Goal: Task Accomplishment & Management: Manage account settings

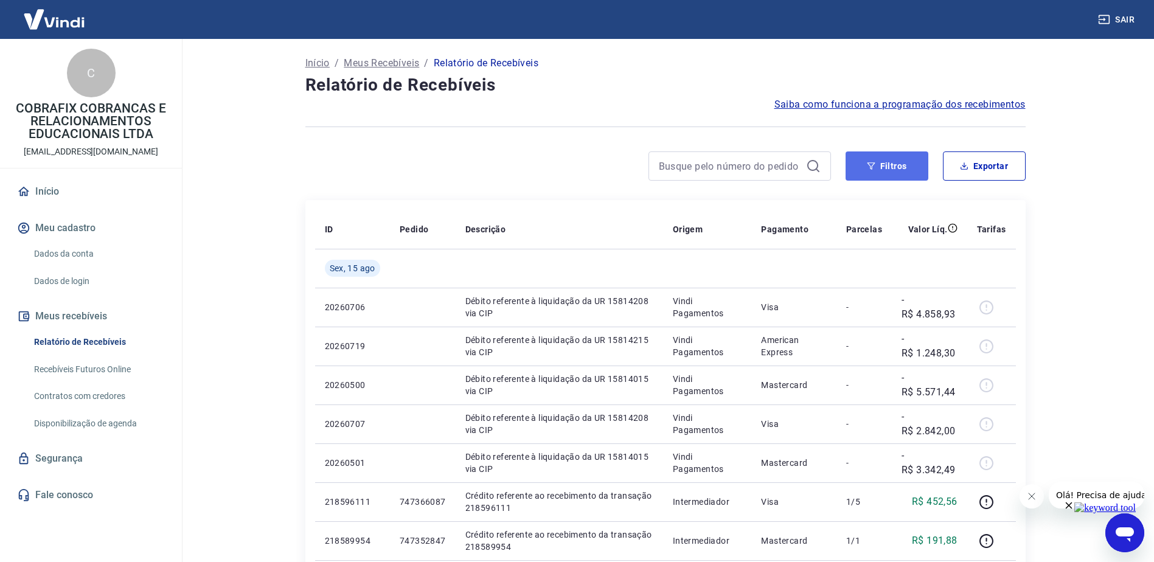
click at [871, 172] on button "Filtros" at bounding box center [887, 165] width 83 height 29
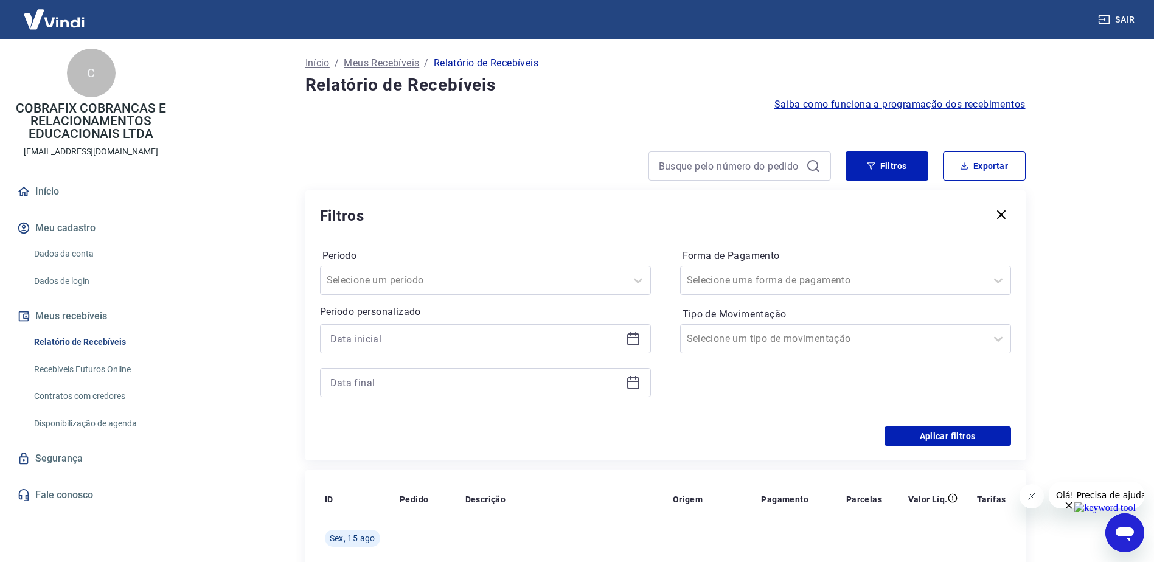
click at [633, 342] on icon at bounding box center [633, 339] width 15 height 15
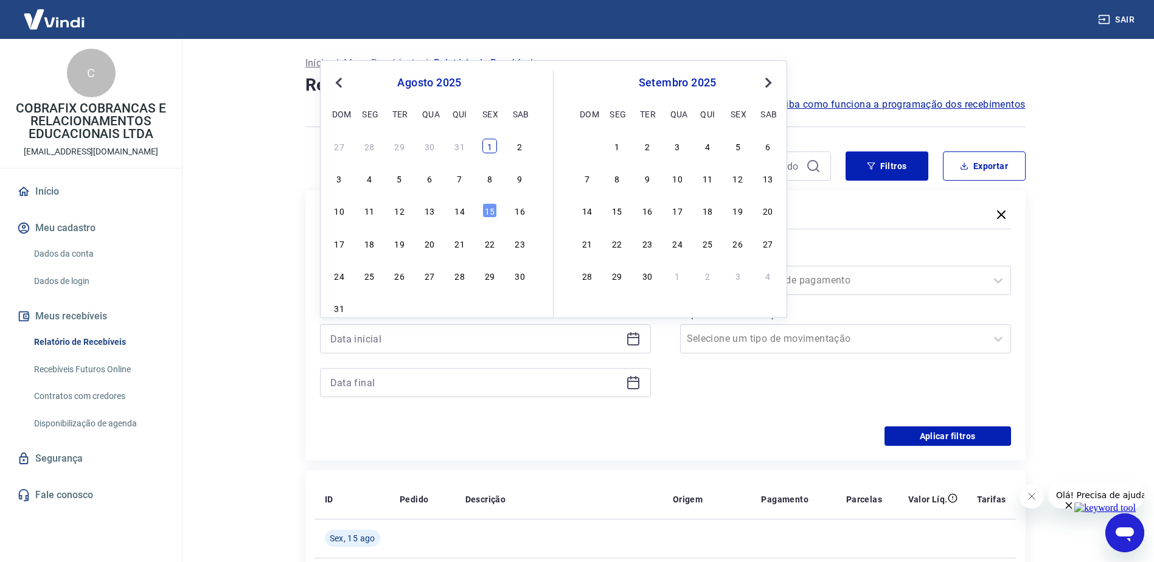
click at [487, 145] on div "1" at bounding box center [489, 146] width 15 height 15
type input "01/08/2025"
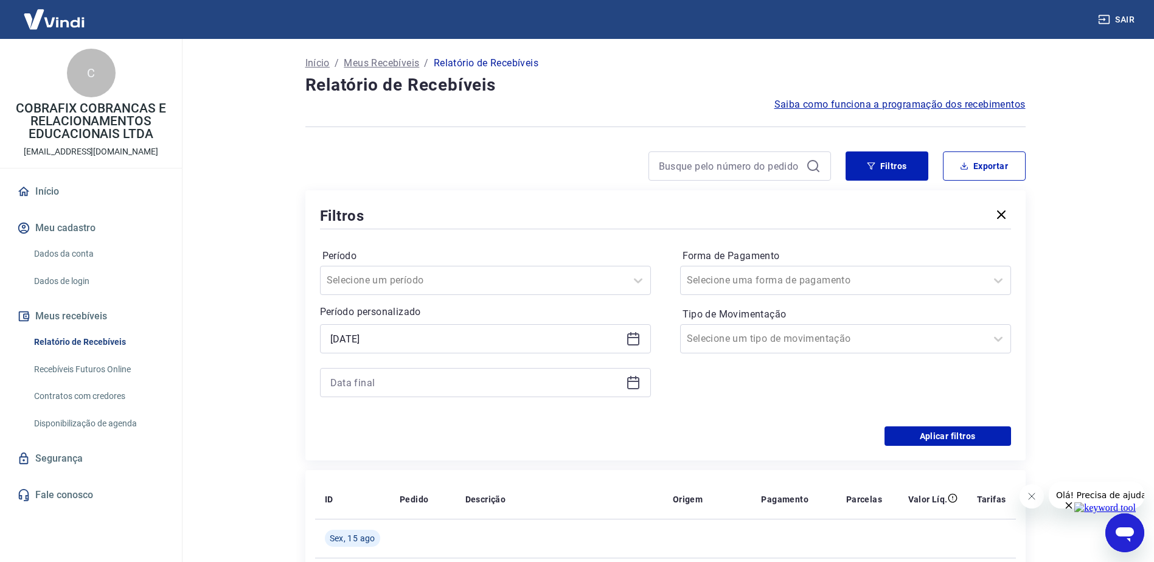
click at [638, 380] on icon at bounding box center [633, 382] width 15 height 15
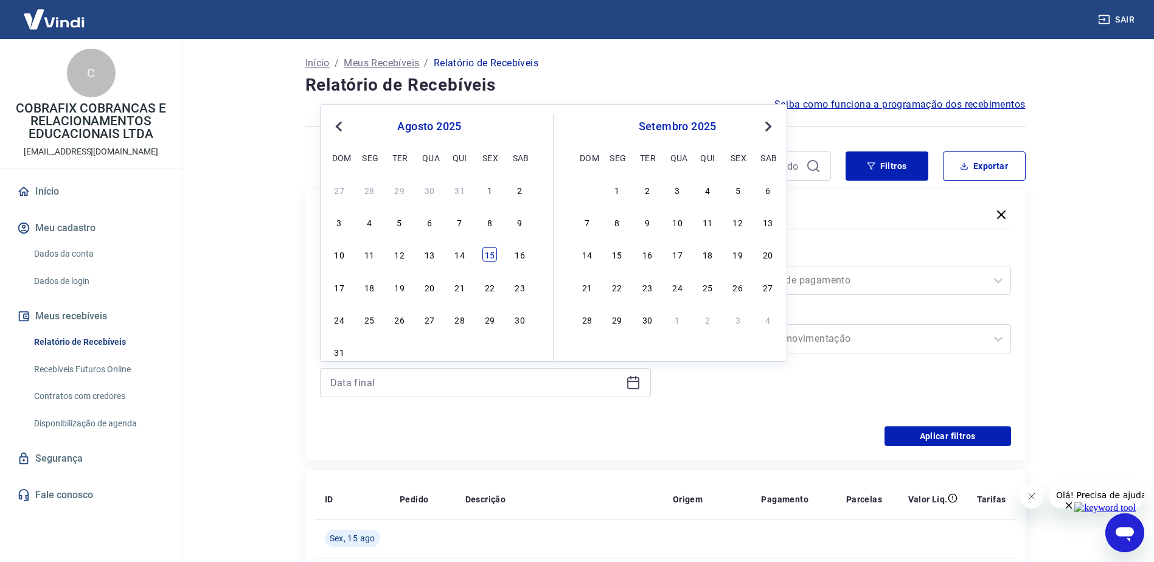
click at [487, 256] on div "15" at bounding box center [489, 254] width 15 height 15
type input "15/08/2025"
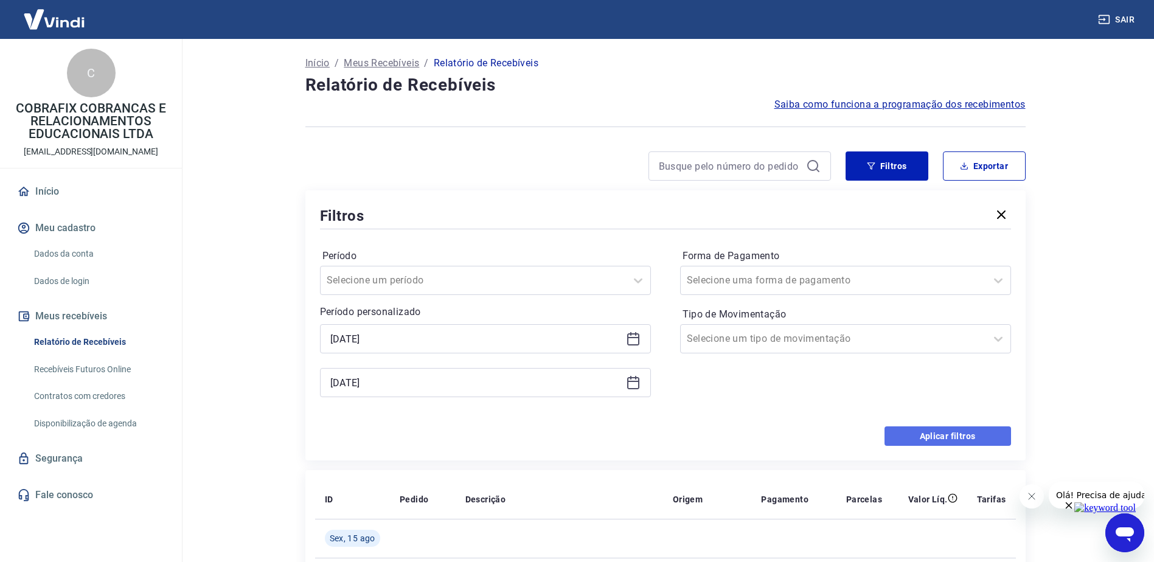
click at [916, 440] on button "Aplicar filtros" at bounding box center [948, 435] width 127 height 19
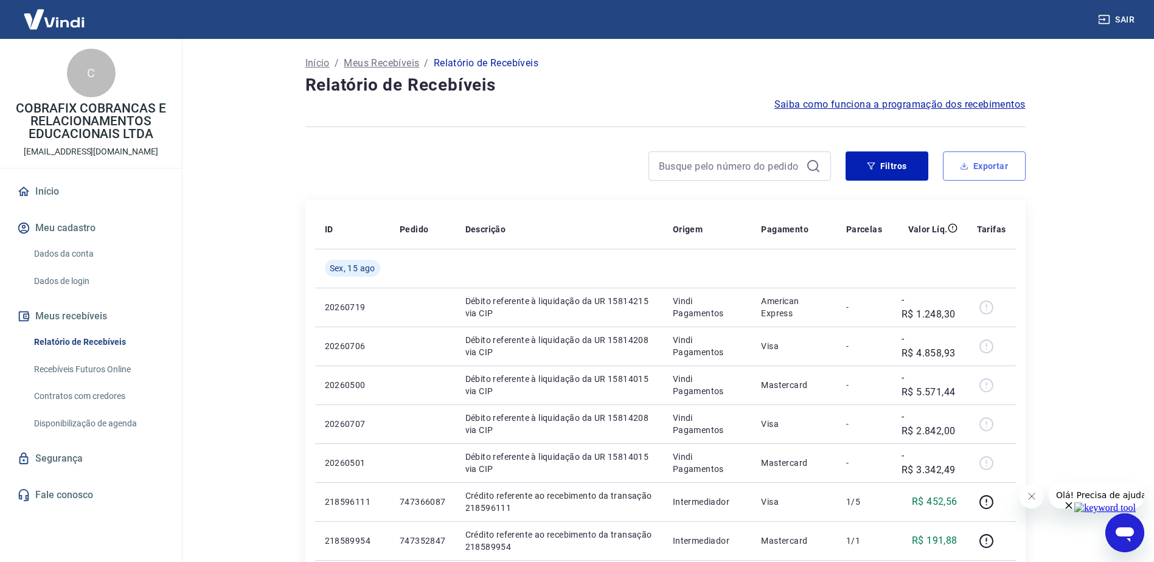
click at [968, 167] on icon "button" at bounding box center [964, 166] width 9 height 9
type input "01/08/2025"
type input "15/08/2025"
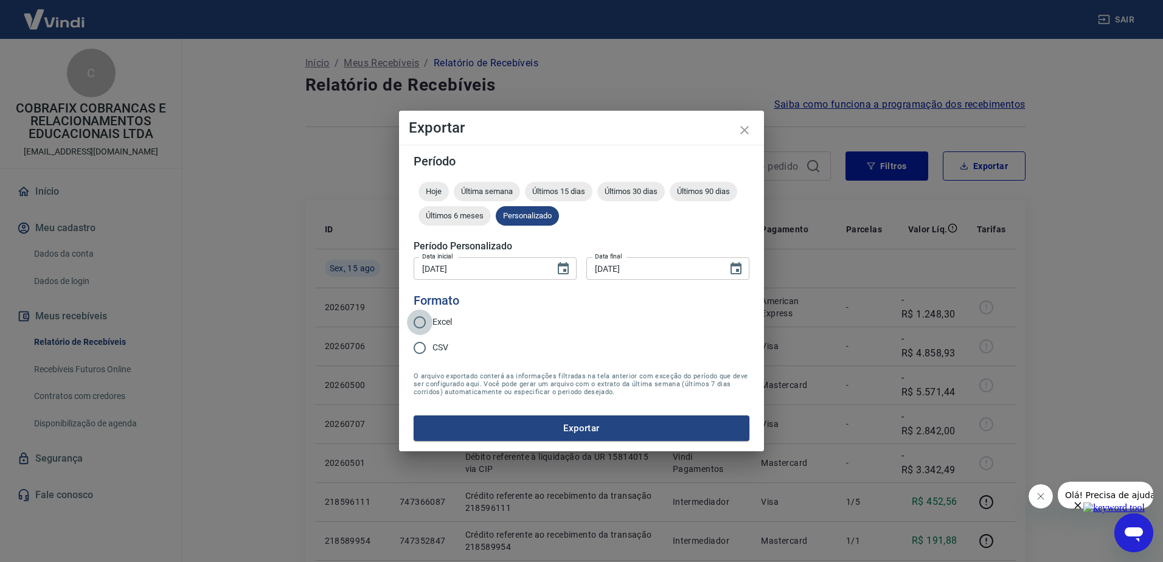
click at [432, 325] on input "Excel" at bounding box center [420, 323] width 26 height 26
radio input "true"
click at [589, 428] on button "Exportar" at bounding box center [582, 429] width 336 height 26
